Goal: Task Accomplishment & Management: Use online tool/utility

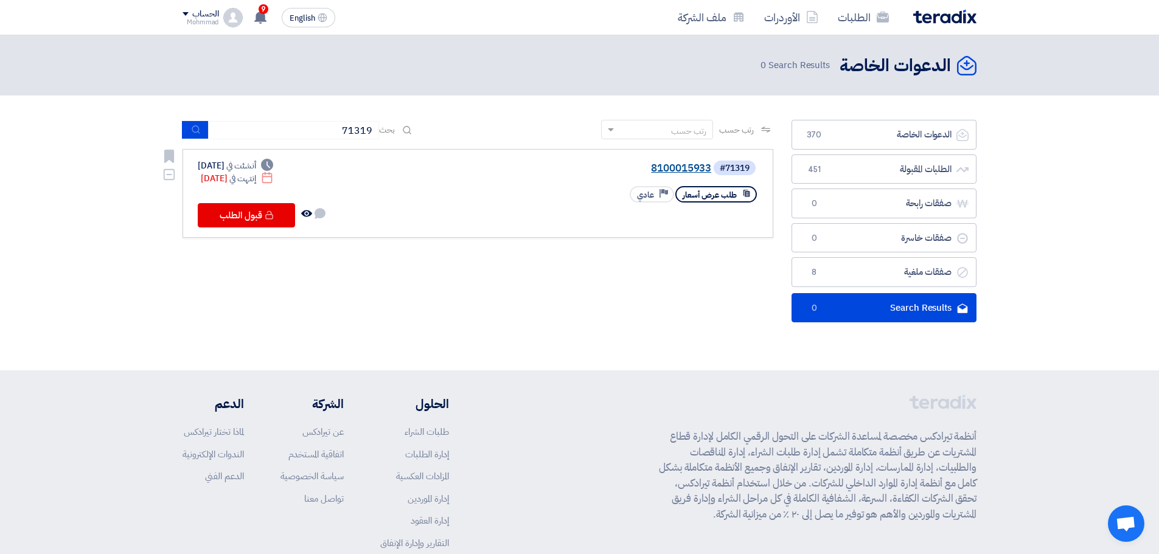
click at [662, 166] on link "8100015933" at bounding box center [589, 168] width 243 height 11
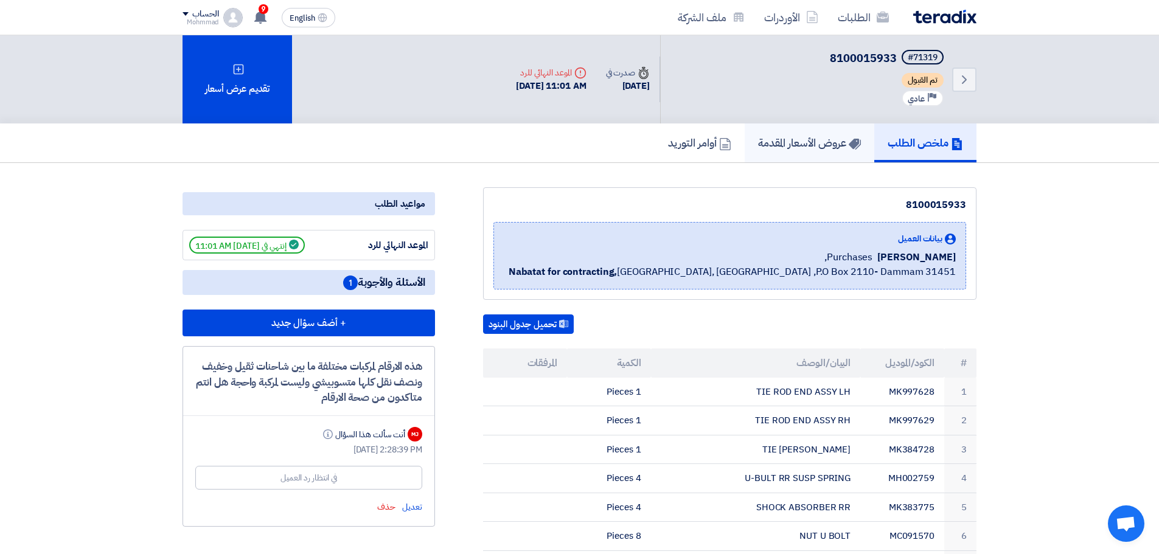
click at [794, 144] on h5 "عروض الأسعار المقدمة" at bounding box center [809, 143] width 103 height 14
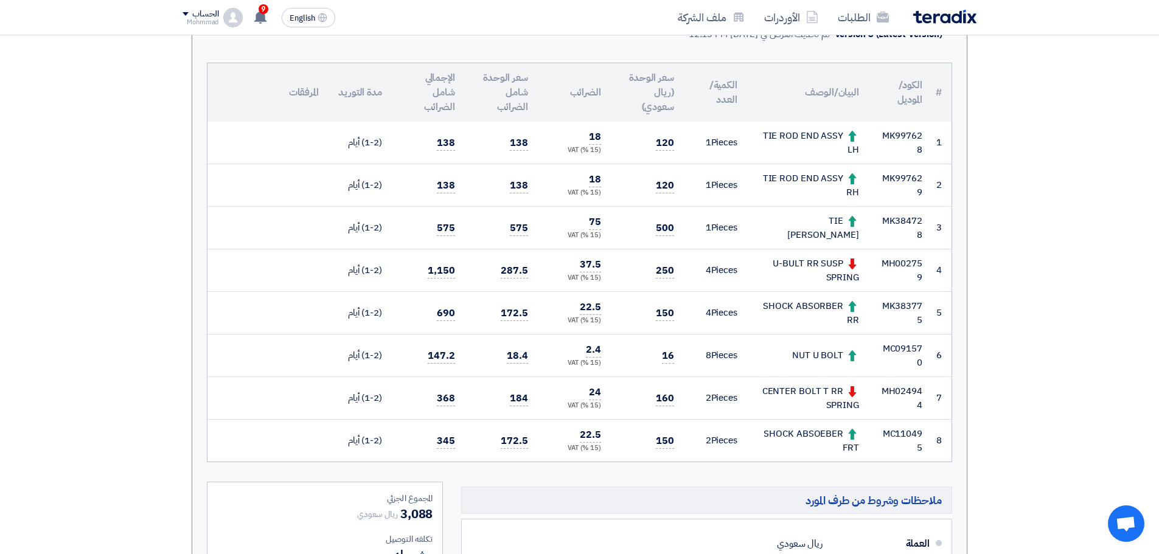
scroll to position [243, 0]
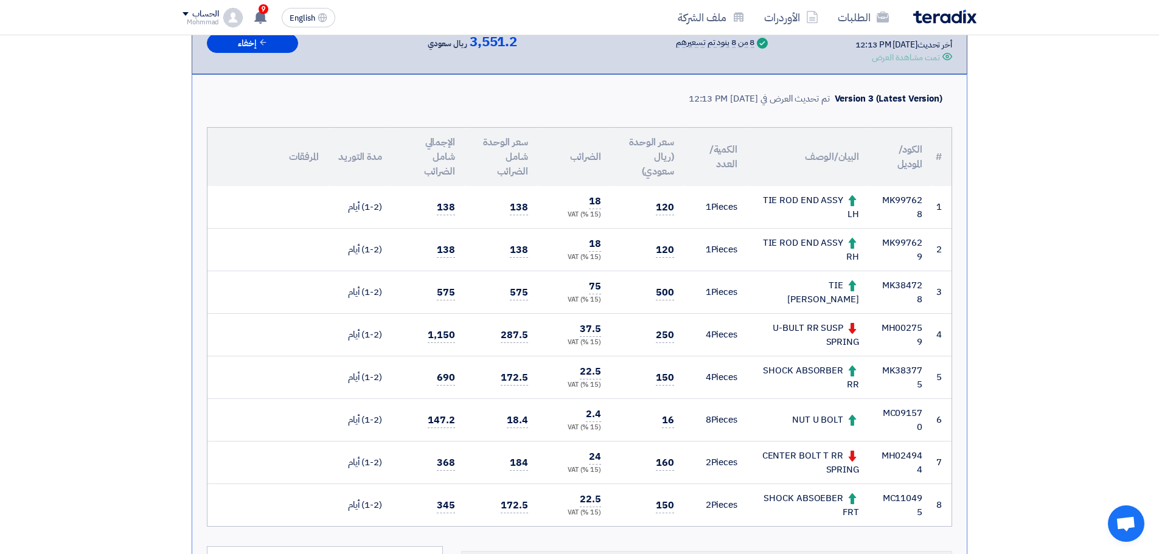
click at [912, 200] on td "MK997628" at bounding box center [900, 207] width 63 height 43
copy td "MK997628"
click at [905, 288] on td "MK384728" at bounding box center [900, 292] width 63 height 43
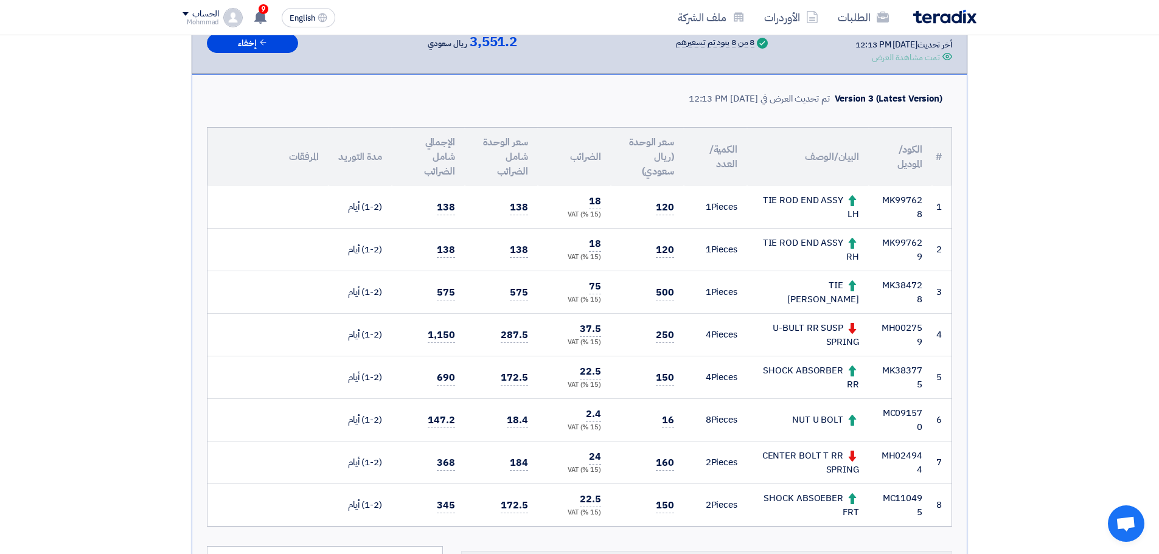
copy td "MK384728"
